Goal: Contribute content: Add original content to the website for others to see

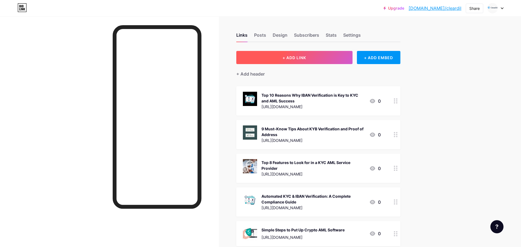
click at [317, 58] on button "+ ADD LINK" at bounding box center [294, 57] width 116 height 13
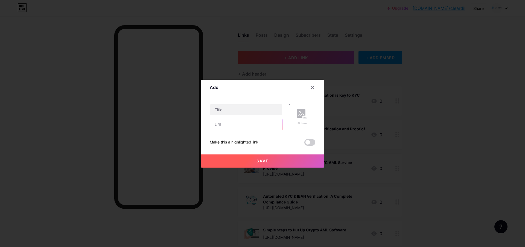
click at [227, 125] on input "text" at bounding box center [246, 124] width 72 height 11
paste input "[URL][DOMAIN_NAME]"
type input "[URL][DOMAIN_NAME]"
click at [228, 112] on input "text" at bounding box center [246, 109] width 72 height 11
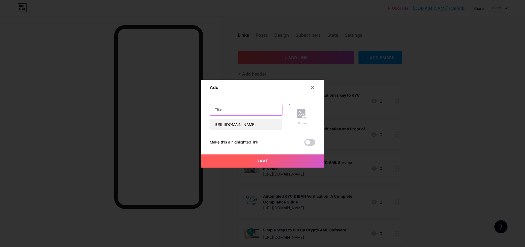
scroll to position [0, 0]
paste input "Why ClearDil Tops the List for KYC API Solutions in [DATE]: A Customer Review"
type input "Why ClearDil Tops the List for KYC API Solutions in [DATE]: A Customer Review"
click at [307, 118] on rect at bounding box center [305, 117] width 4 height 3
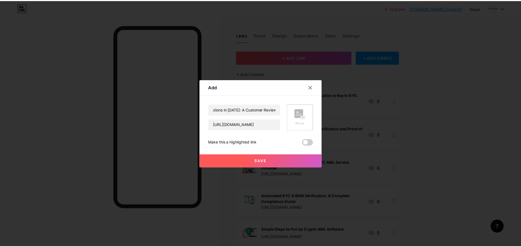
scroll to position [0, 0]
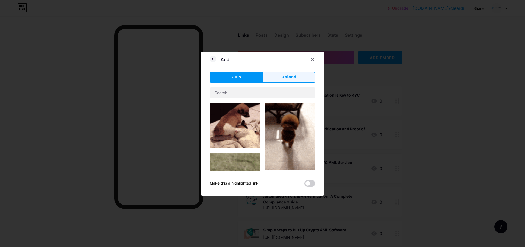
click at [281, 79] on button "Upload" at bounding box center [289, 77] width 53 height 11
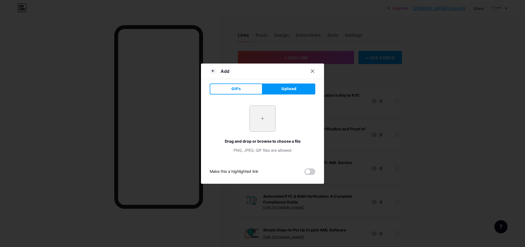
click at [267, 117] on input "file" at bounding box center [263, 119] width 26 height 26
type input "C:\fakepath\KYC API.jpg"
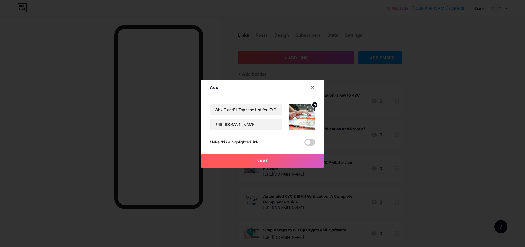
click at [270, 163] on button "Save" at bounding box center [262, 160] width 123 height 13
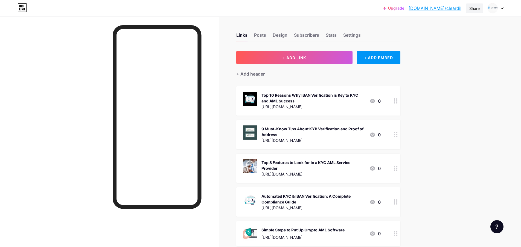
click at [472, 8] on div "Share" at bounding box center [475, 8] width 10 height 6
click at [448, 27] on div "Copy link" at bounding box center [443, 28] width 82 height 13
